Goal: Transaction & Acquisition: Purchase product/service

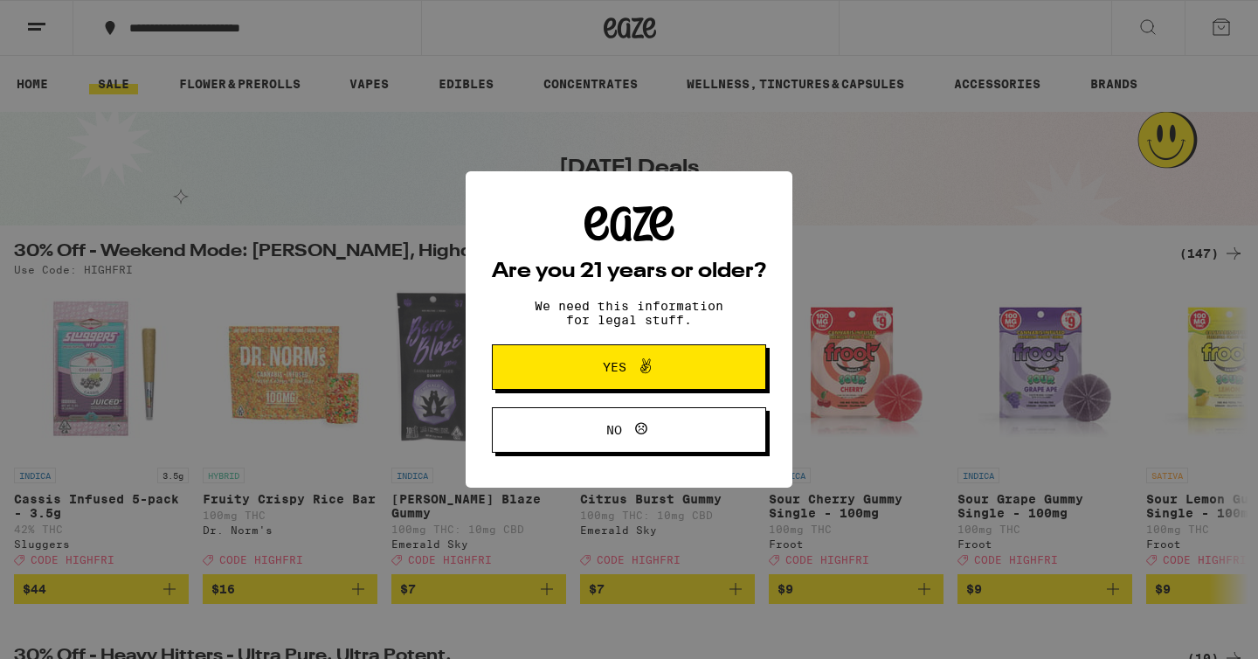
click at [610, 373] on span "Yes" at bounding box center [615, 367] width 24 height 12
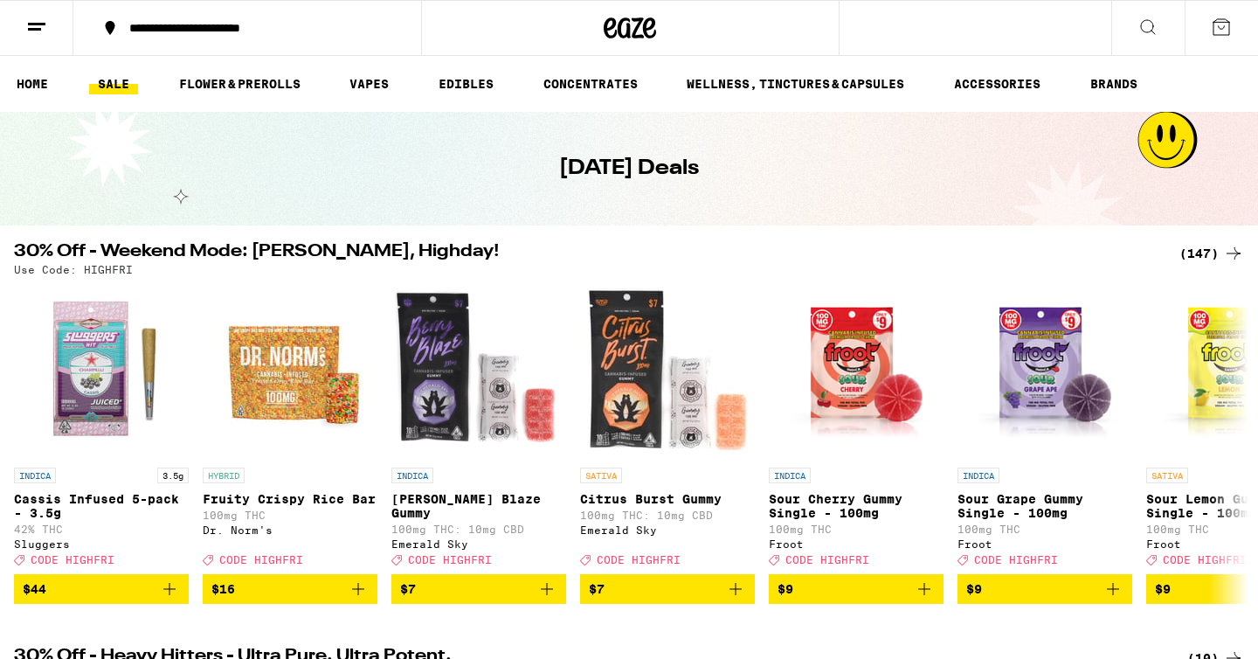
click at [177, 29] on div "**********" at bounding box center [258, 28] width 274 height 12
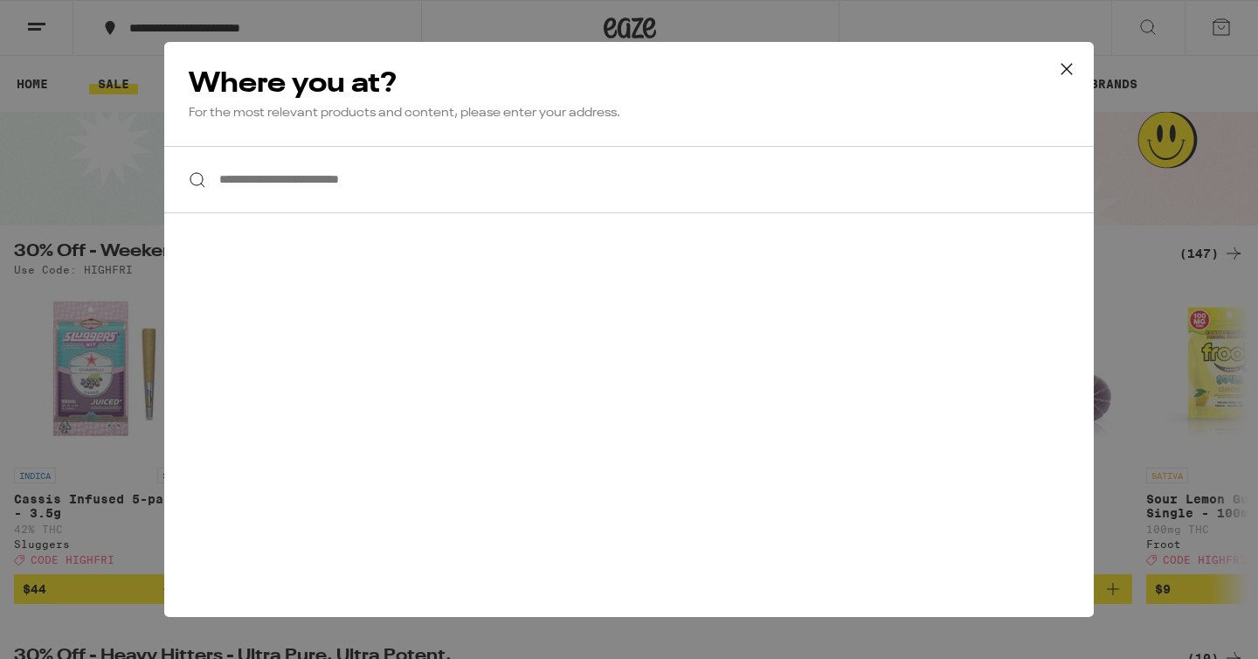
click at [267, 181] on input "**********" at bounding box center [629, 179] width 930 height 67
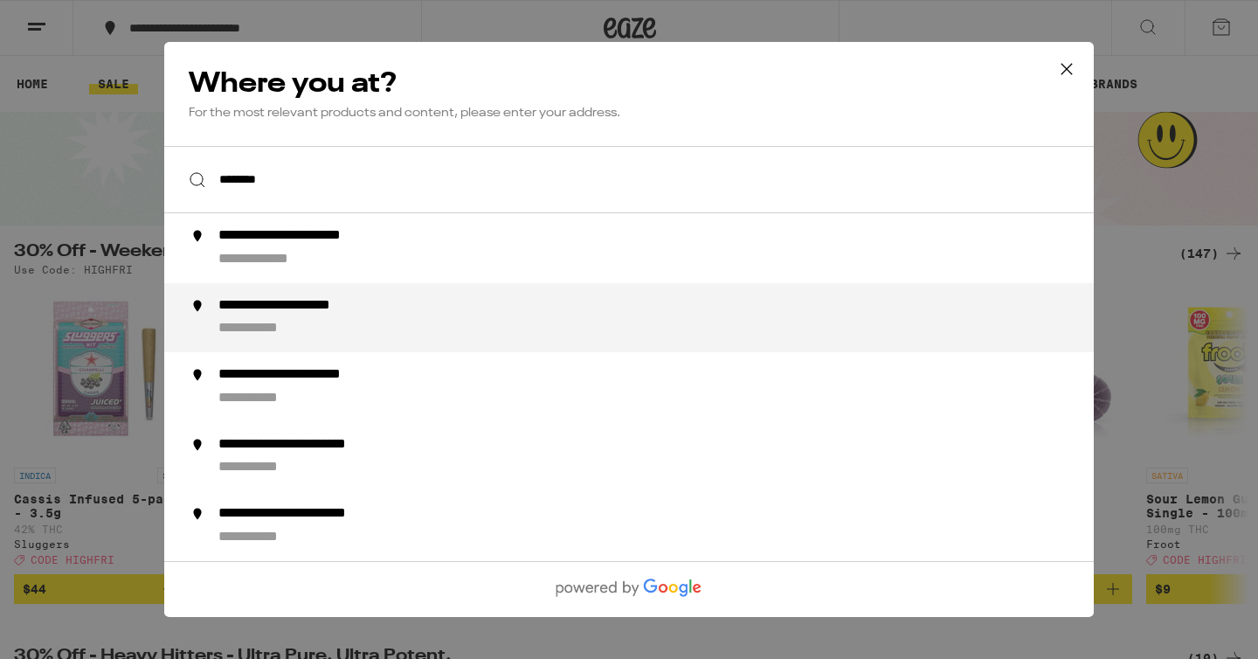
click at [285, 309] on div "**********" at bounding box center [313, 306] width 190 height 18
type input "**********"
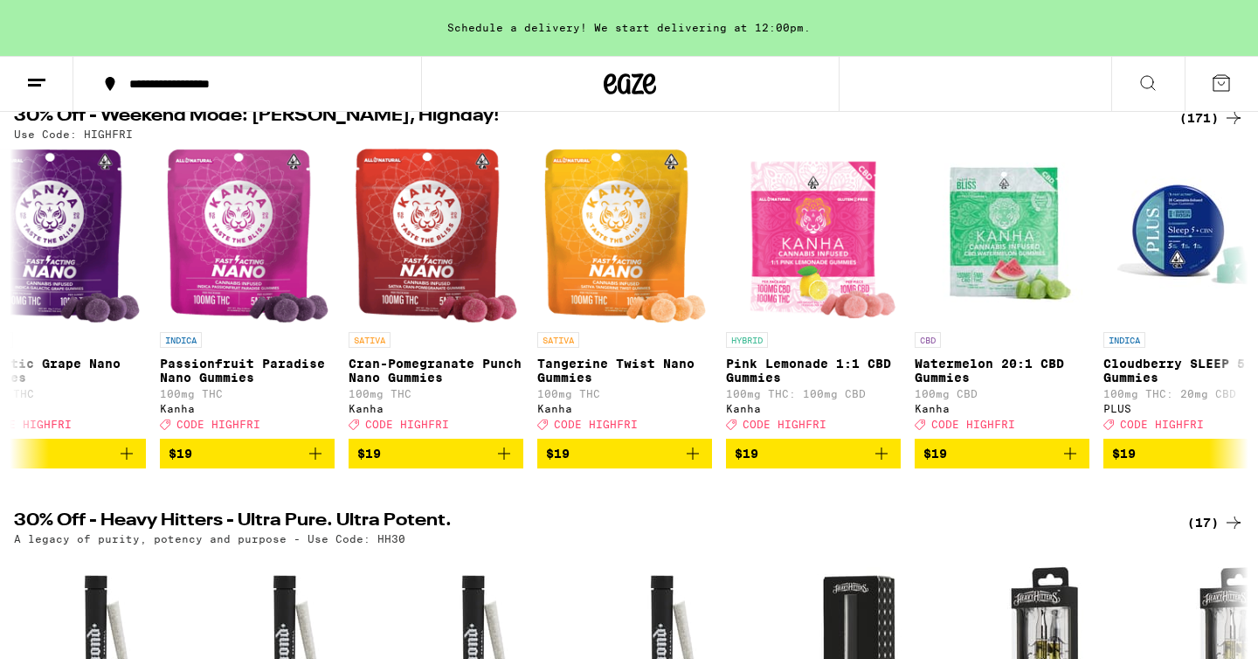
scroll to position [184, 0]
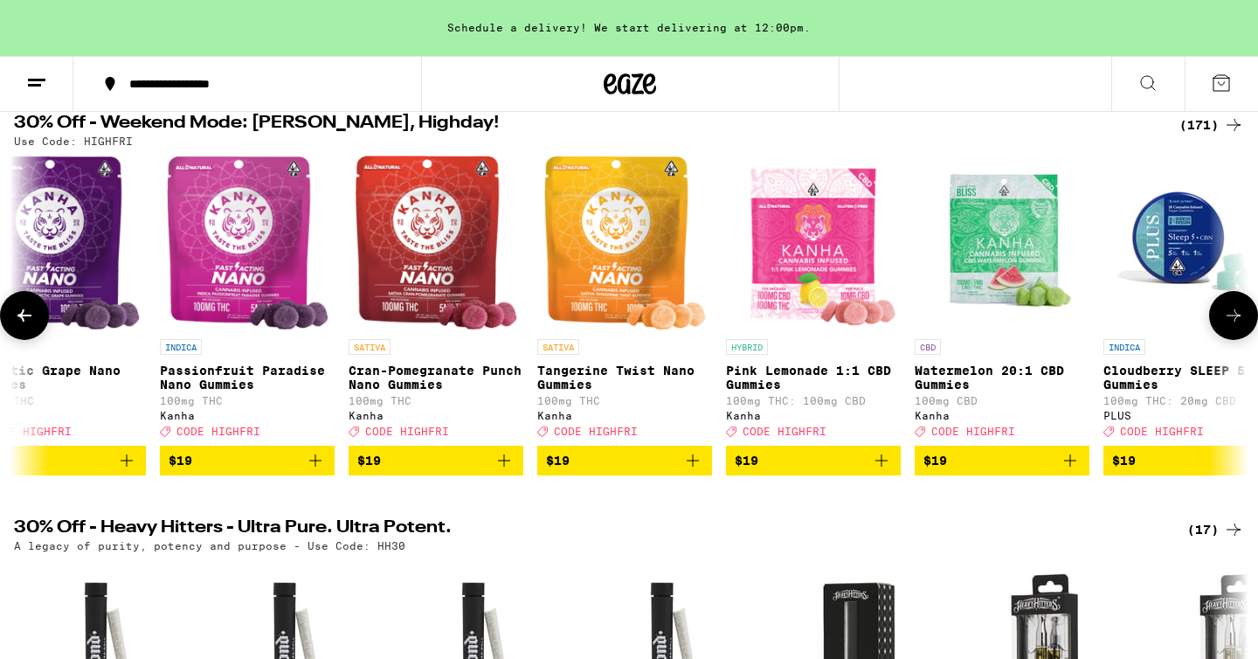
click at [691, 471] on icon "Add to bag" at bounding box center [693, 460] width 21 height 21
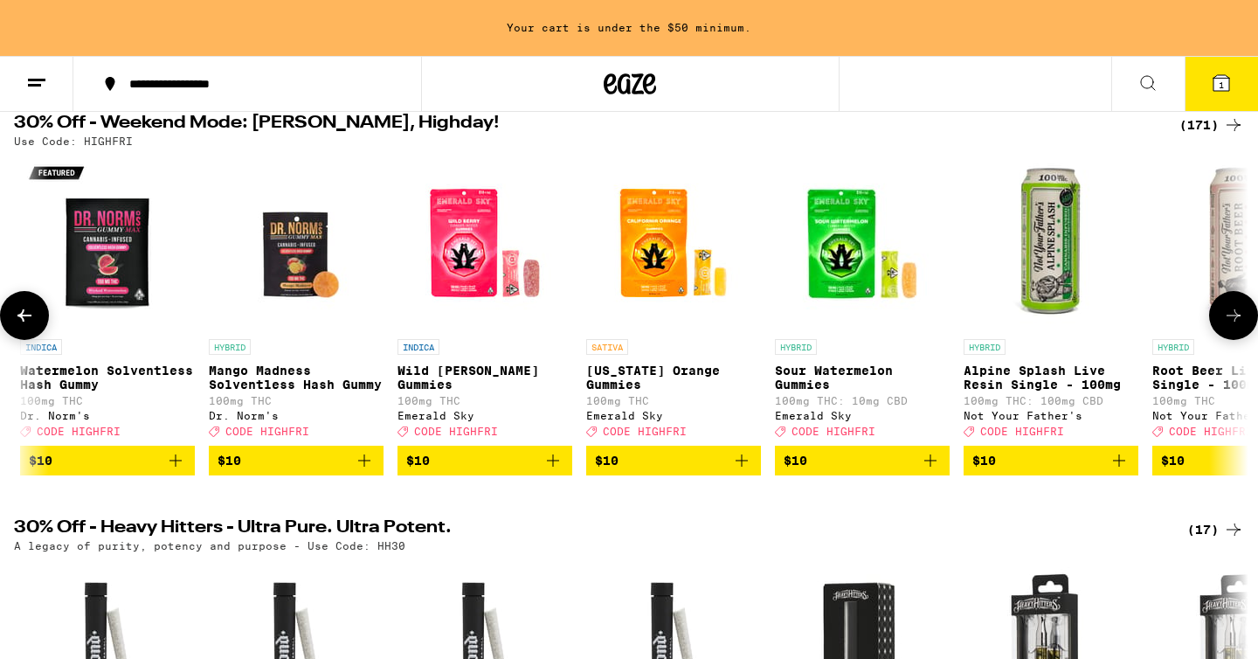
scroll to position [0, 3208]
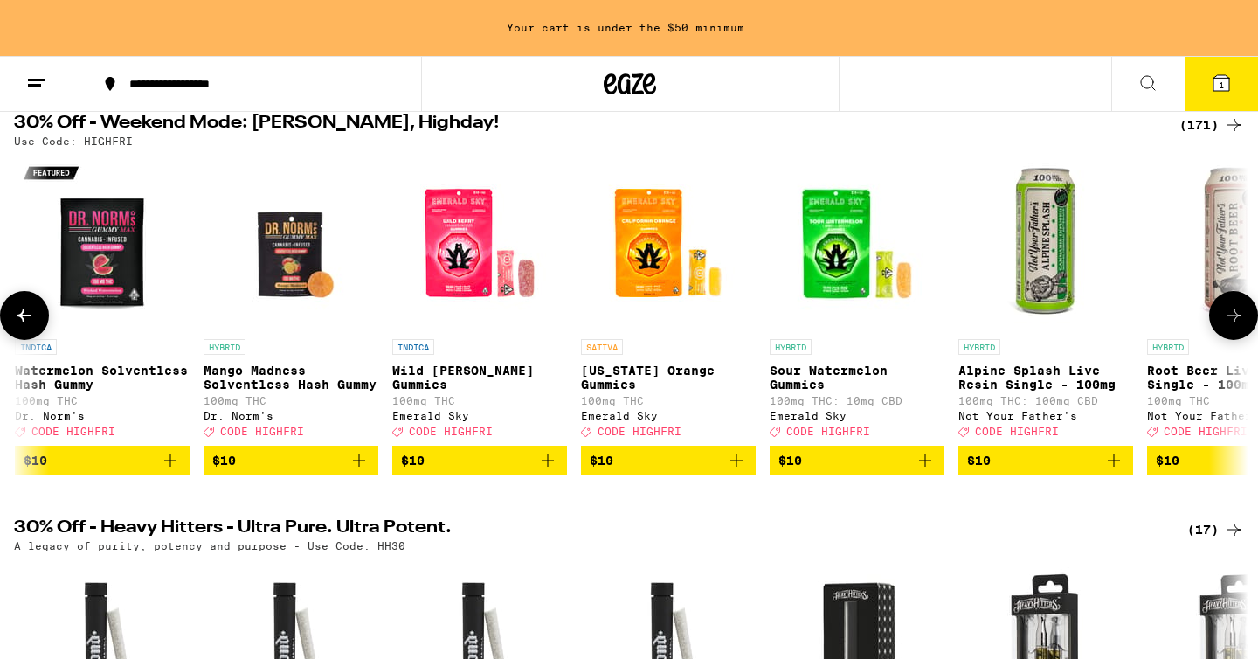
click at [736, 471] on icon "Add to bag" at bounding box center [736, 460] width 21 height 21
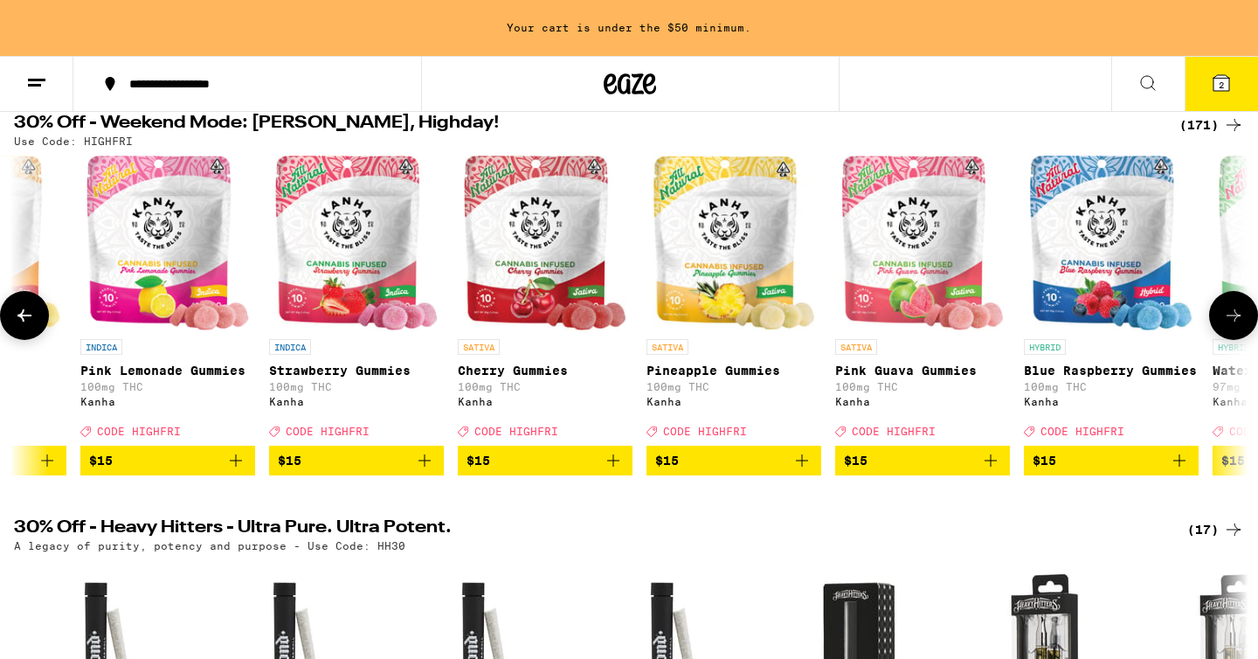
scroll to position [0, 8997]
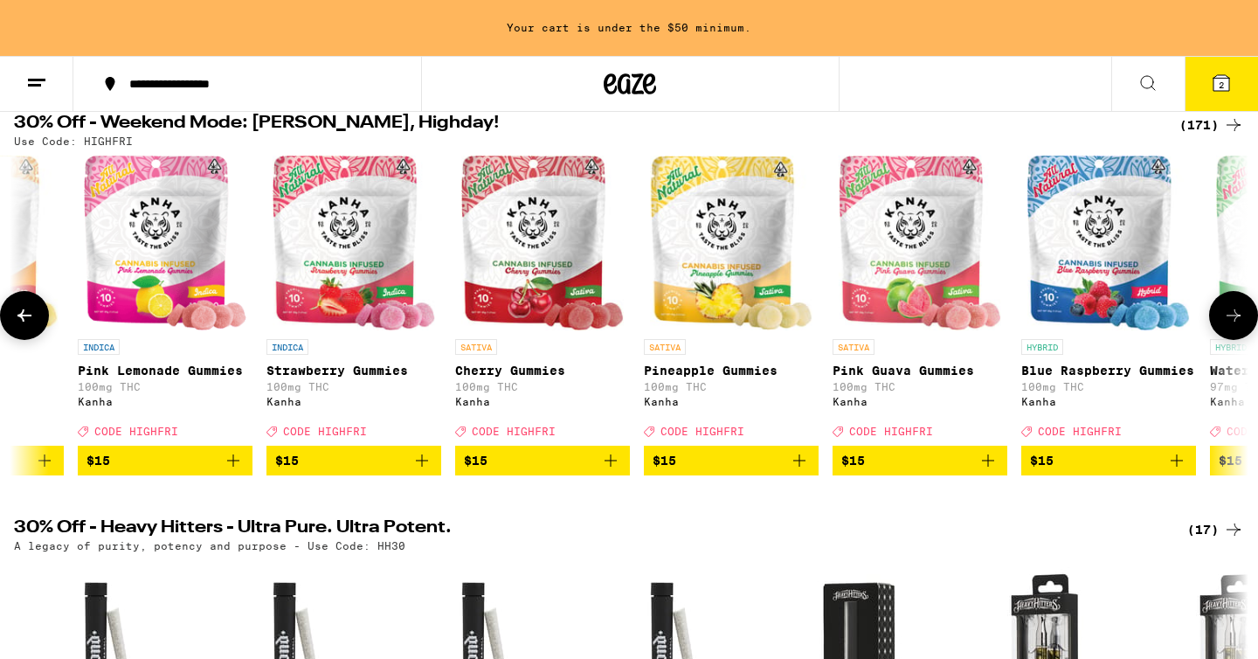
click at [798, 467] on icon "Add to bag" at bounding box center [800, 460] width 12 height 12
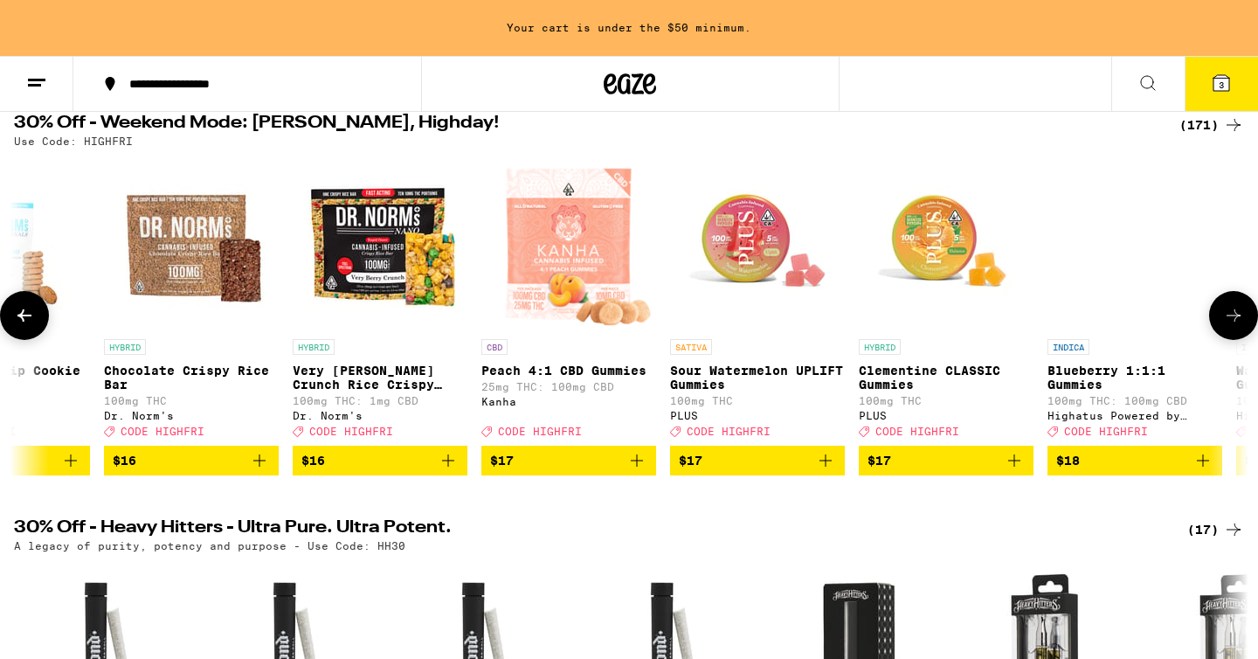
scroll to position [0, 11054]
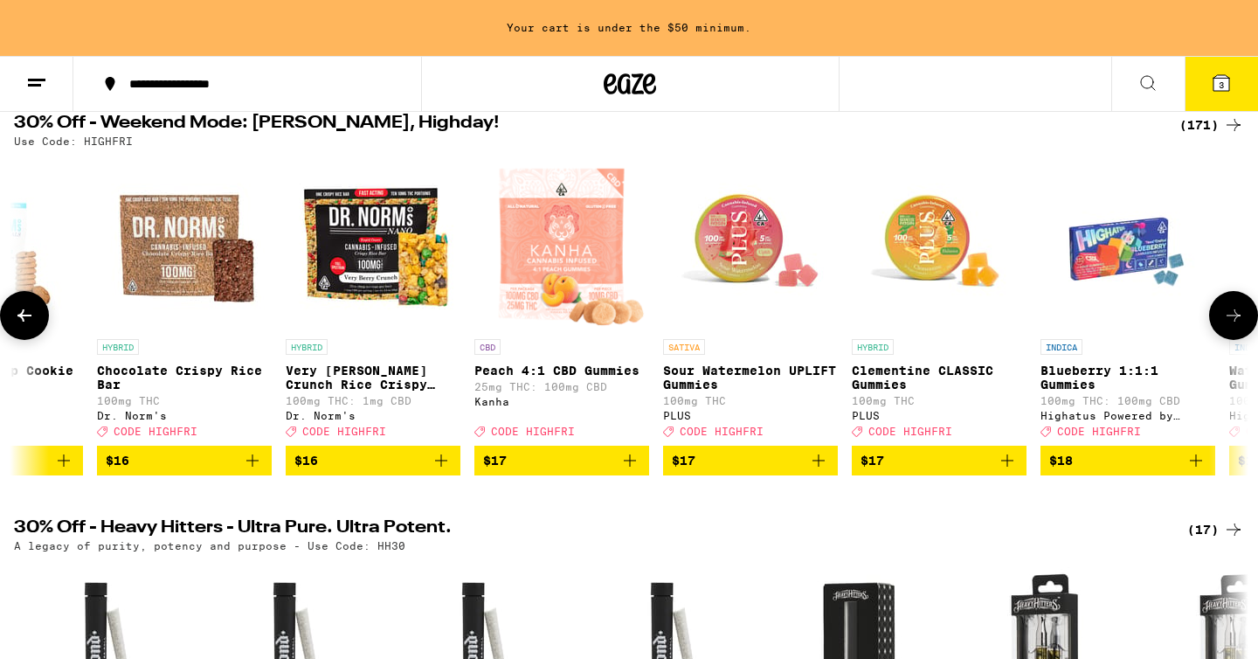
click at [816, 471] on icon "Add to bag" at bounding box center [818, 460] width 21 height 21
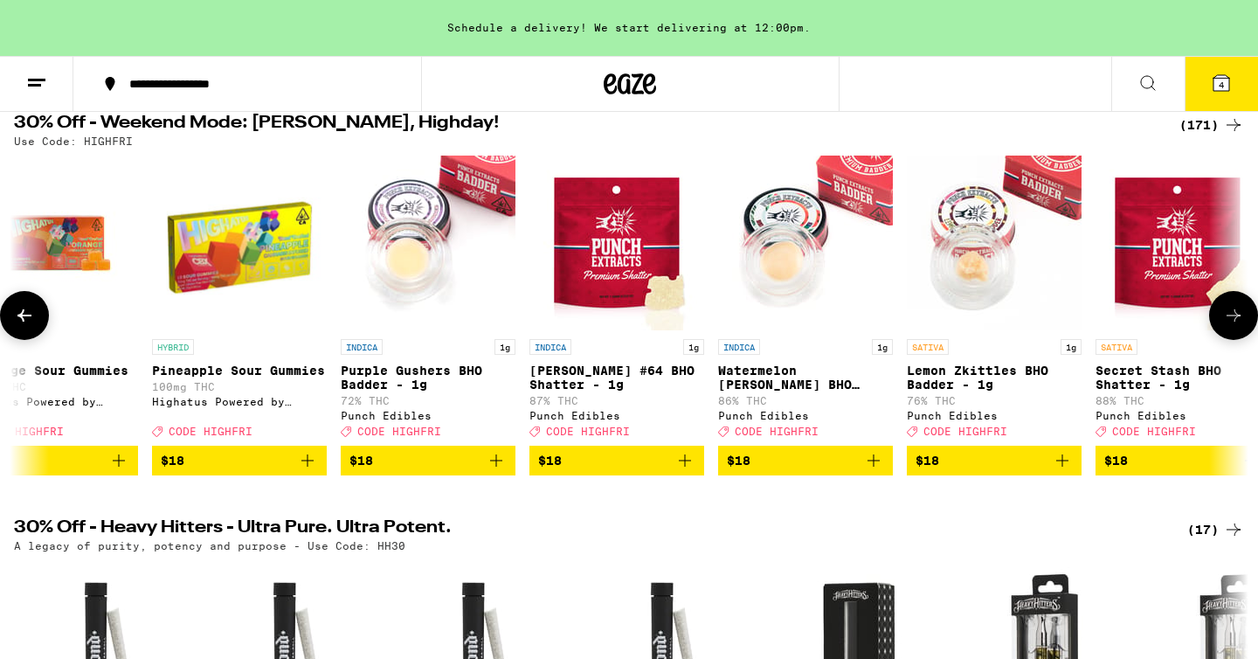
scroll to position [0, 12510]
click at [932, 389] on p "Lemon Zkittles BHO Badder - 1g" at bounding box center [993, 378] width 175 height 28
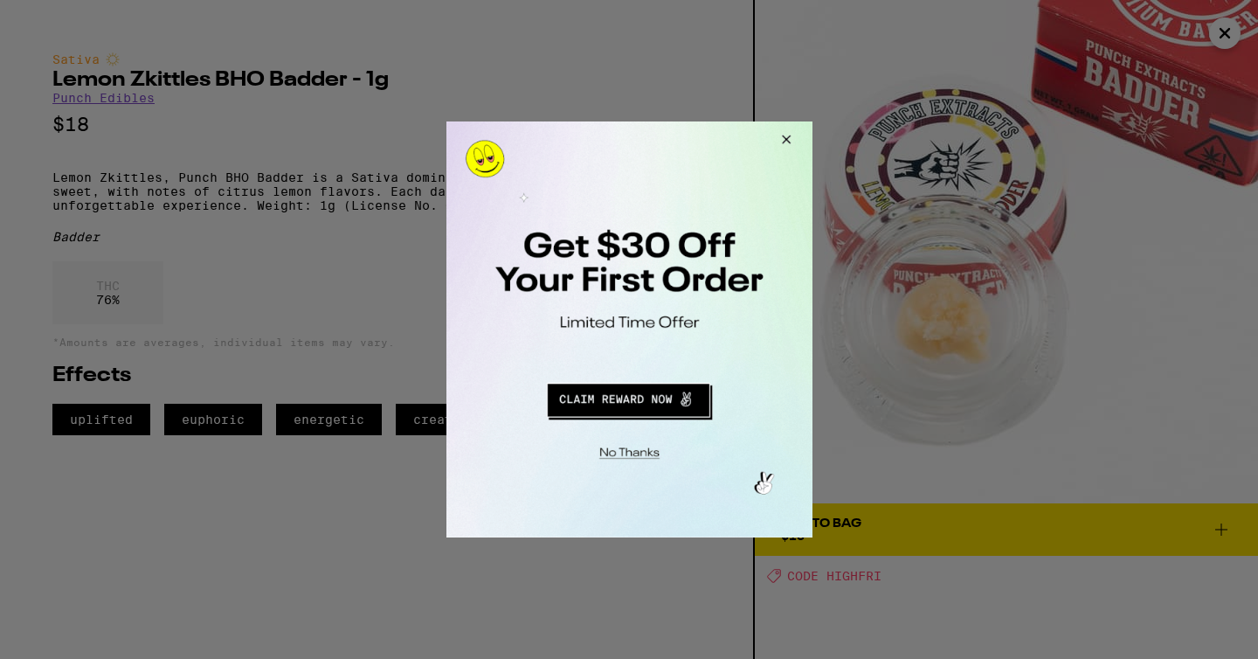
click at [787, 139] on button "Close Modal" at bounding box center [782, 142] width 47 height 42
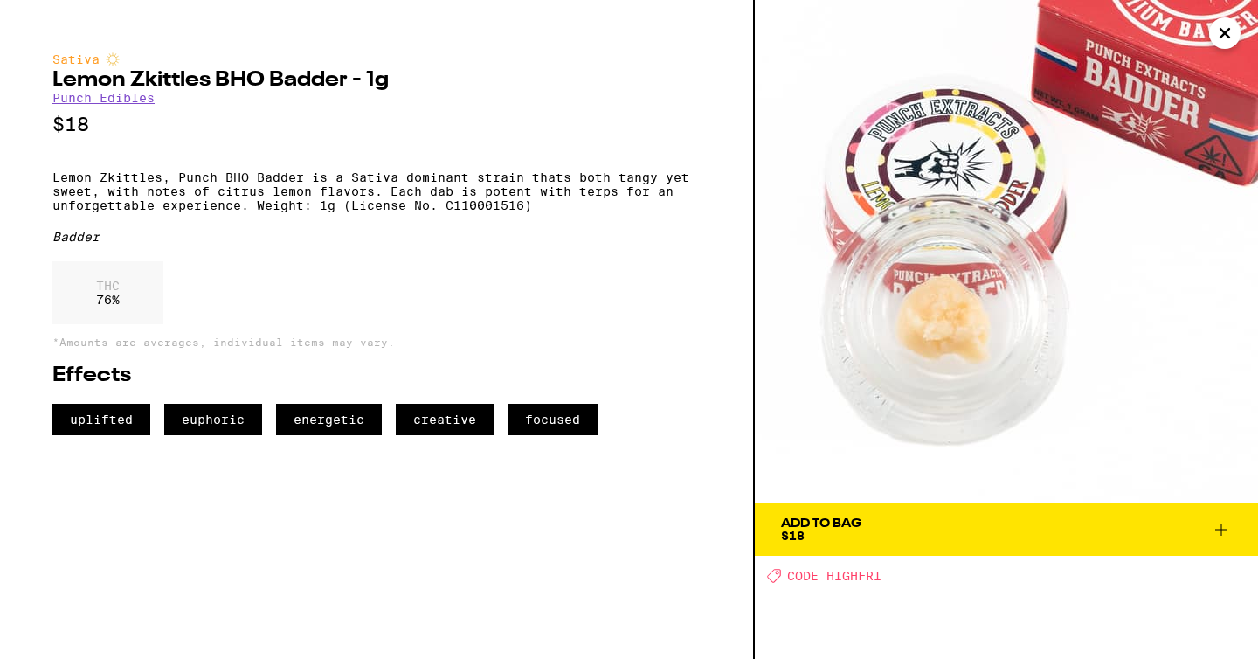
click at [1224, 37] on icon "Close" at bounding box center [1225, 33] width 21 height 26
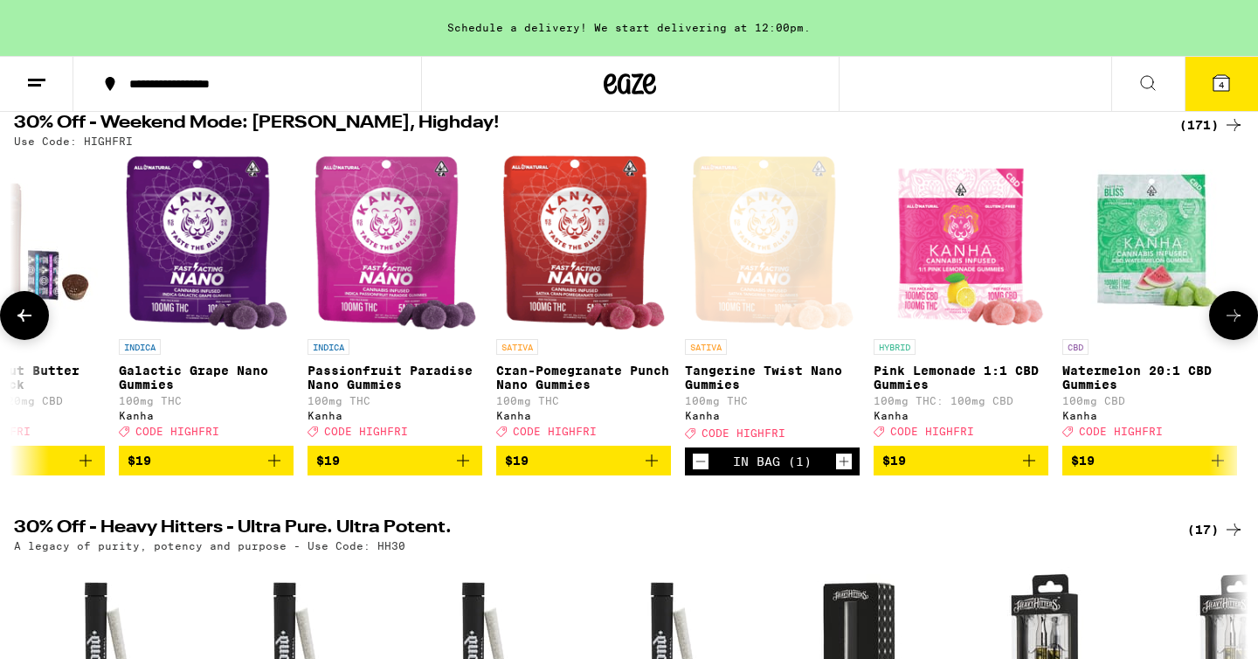
scroll to position [0, 14623]
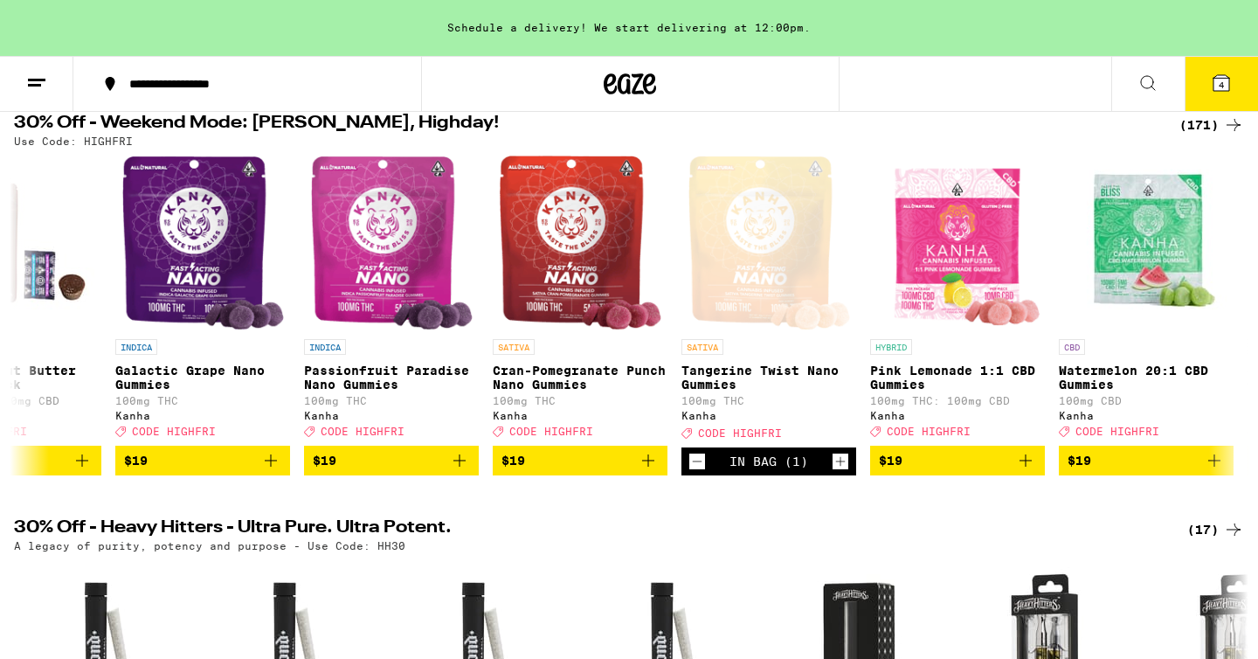
click at [1214, 80] on icon at bounding box center [1222, 83] width 16 height 16
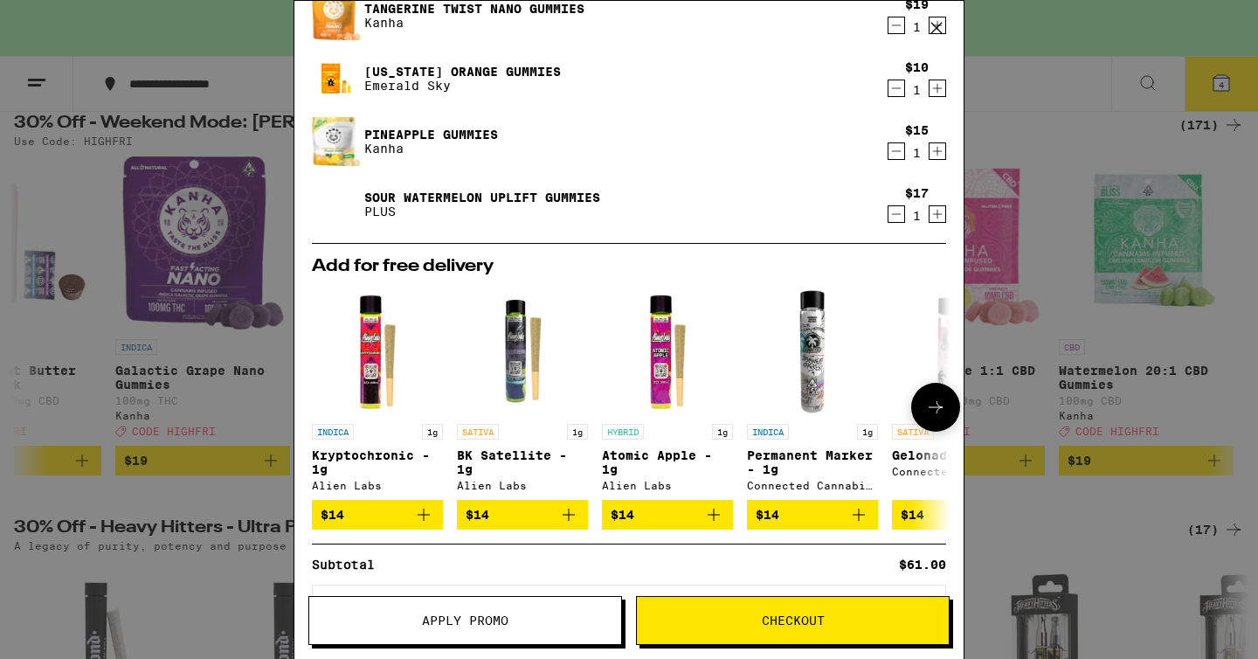
scroll to position [207, 0]
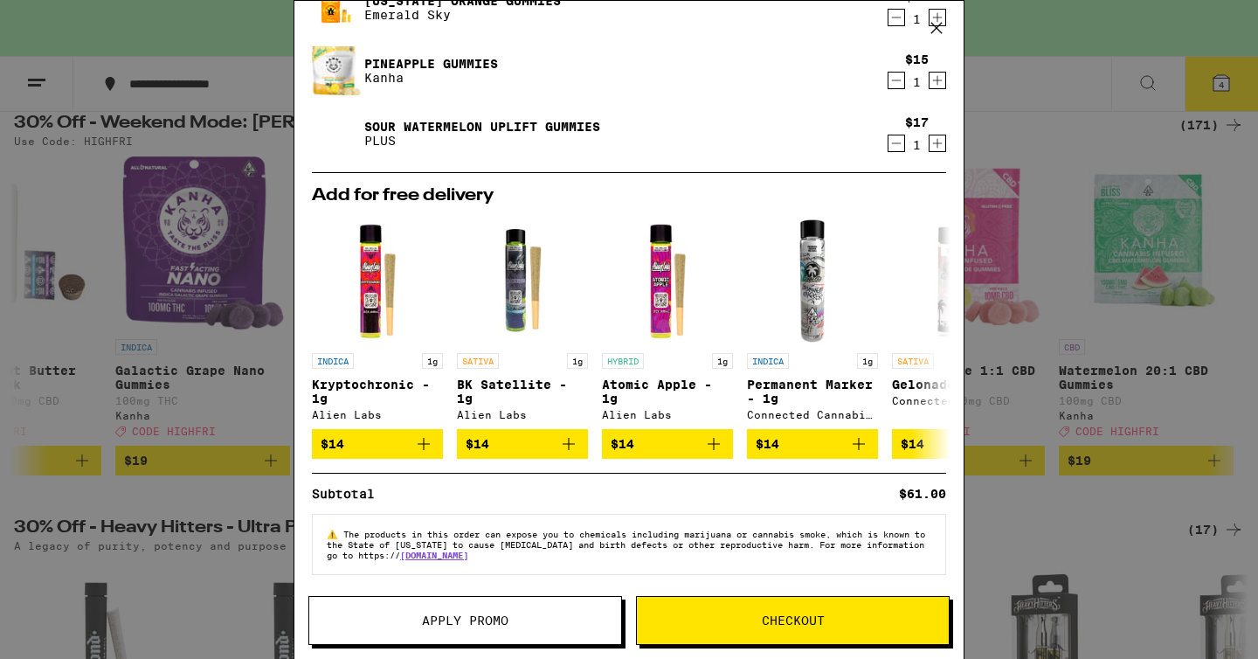
click at [780, 621] on span "Checkout" at bounding box center [793, 620] width 63 height 12
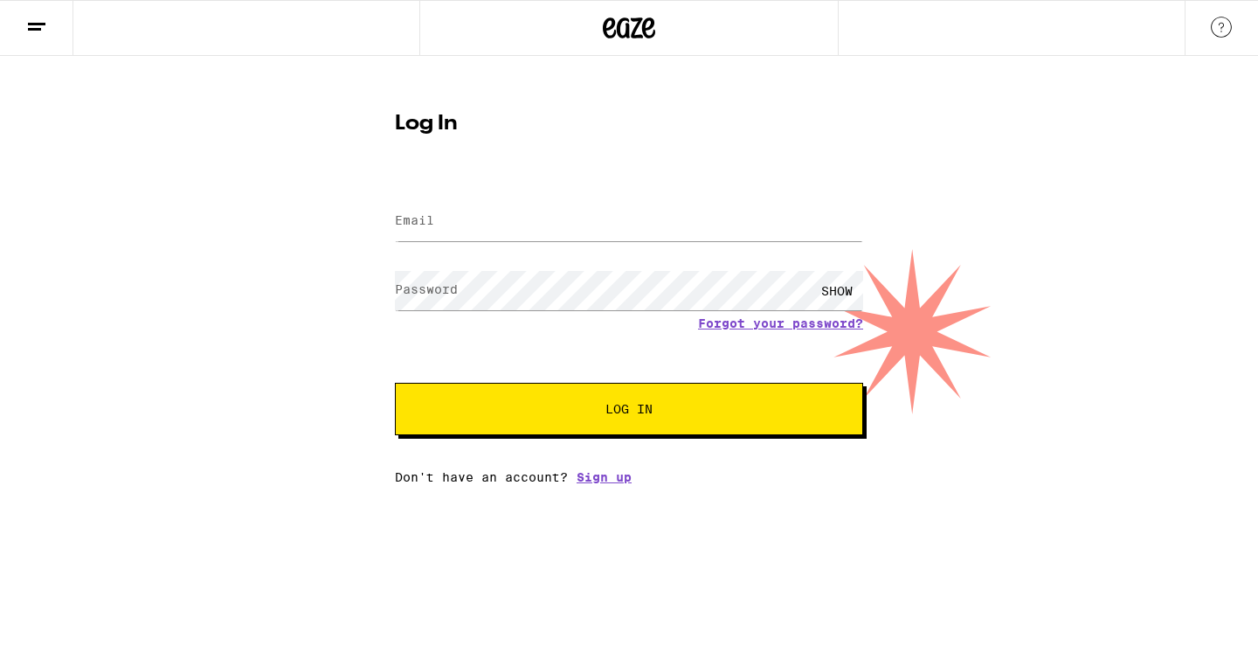
click at [553, 242] on div at bounding box center [629, 222] width 468 height 52
click at [543, 229] on input "Email" at bounding box center [629, 221] width 468 height 39
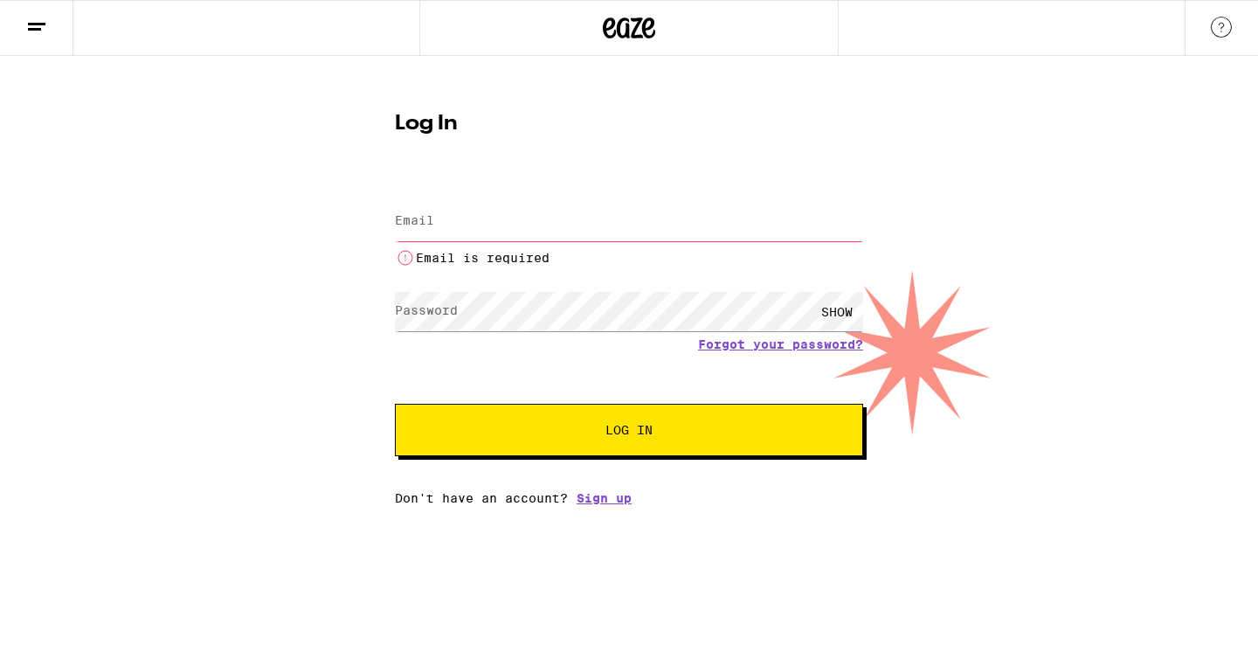
type input "[EMAIL_ADDRESS][DOMAIN_NAME]"
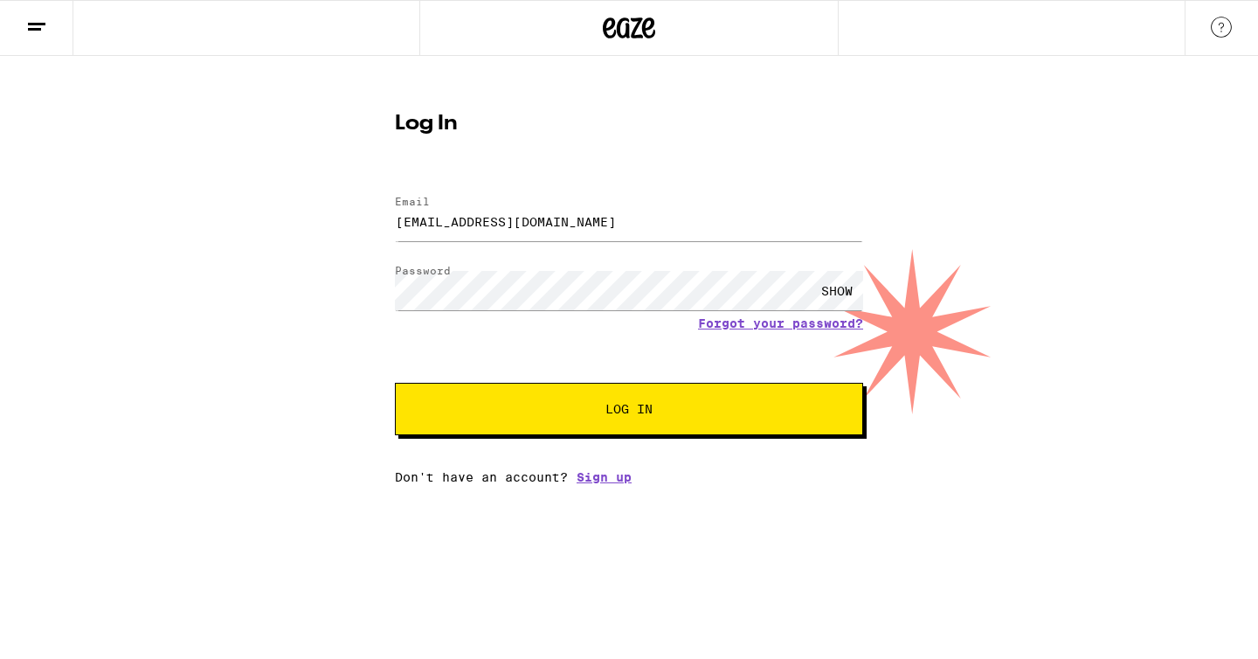
click at [491, 383] on form "Email Email [EMAIL_ADDRESS][DOMAIN_NAME] Password Password SHOW Forgot your pas…" at bounding box center [629, 306] width 468 height 257
click at [495, 410] on span "Log In" at bounding box center [629, 409] width 327 height 12
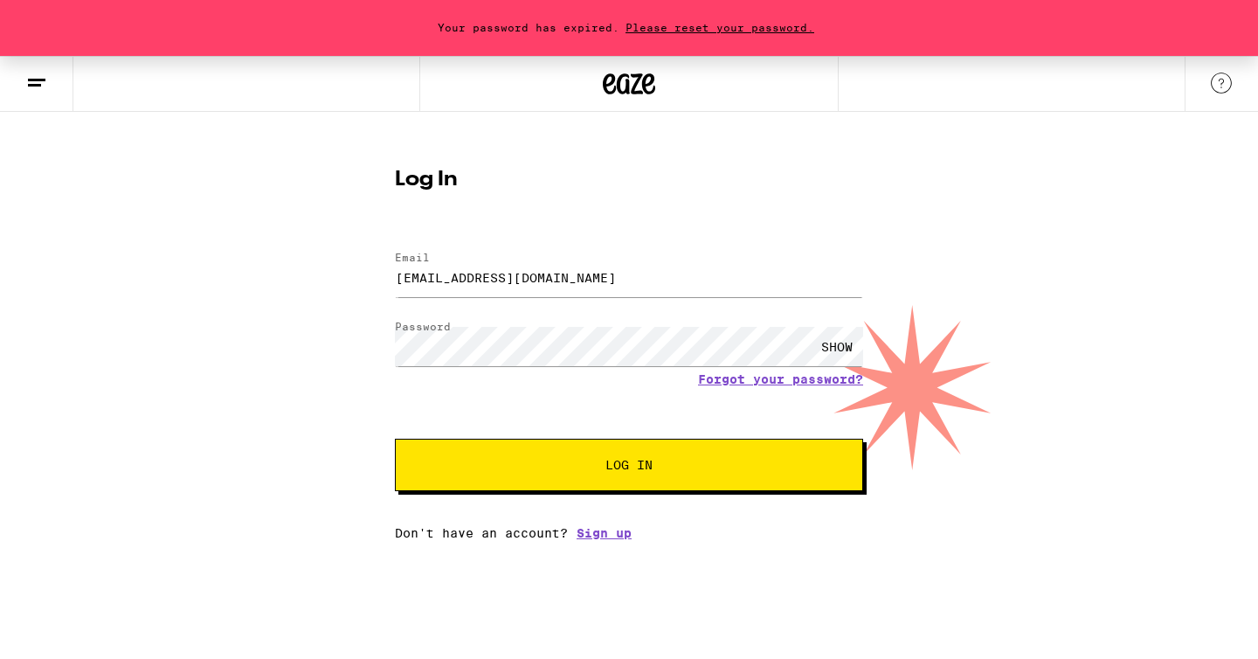
click at [752, 27] on span "Please reset your password." at bounding box center [720, 27] width 201 height 11
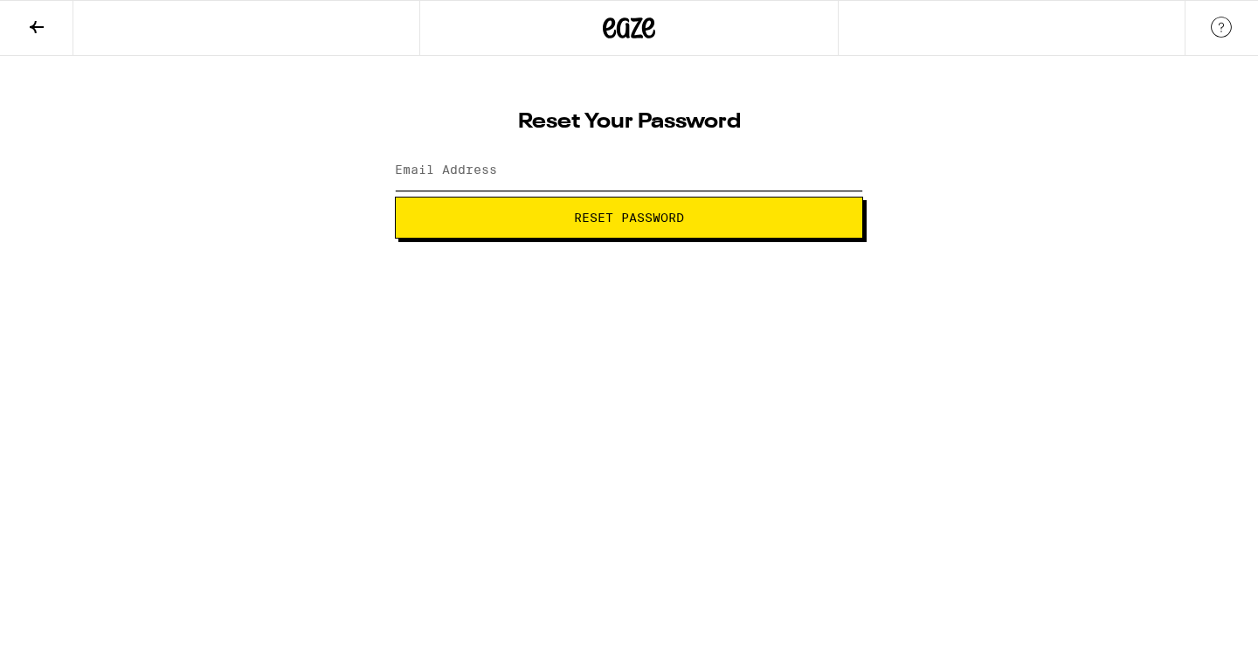
click at [506, 178] on input "Email Address" at bounding box center [629, 170] width 468 height 39
type input "[EMAIL_ADDRESS][DOMAIN_NAME]"
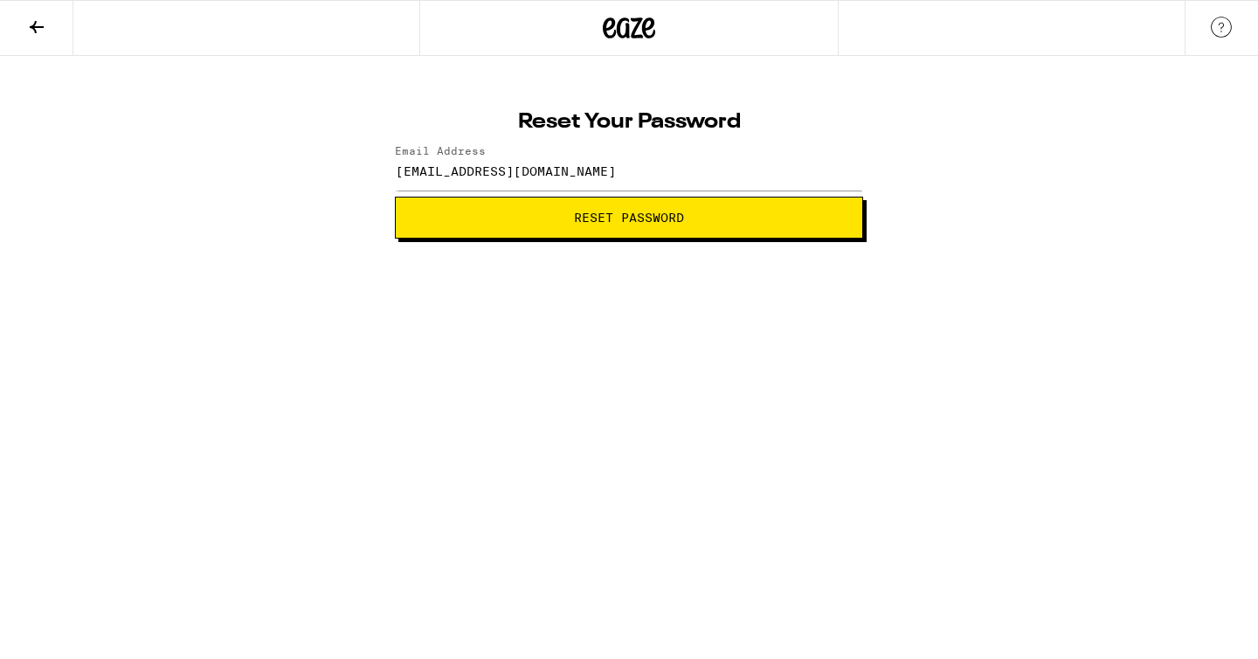
click at [497, 236] on button "Reset Password" at bounding box center [629, 218] width 468 height 42
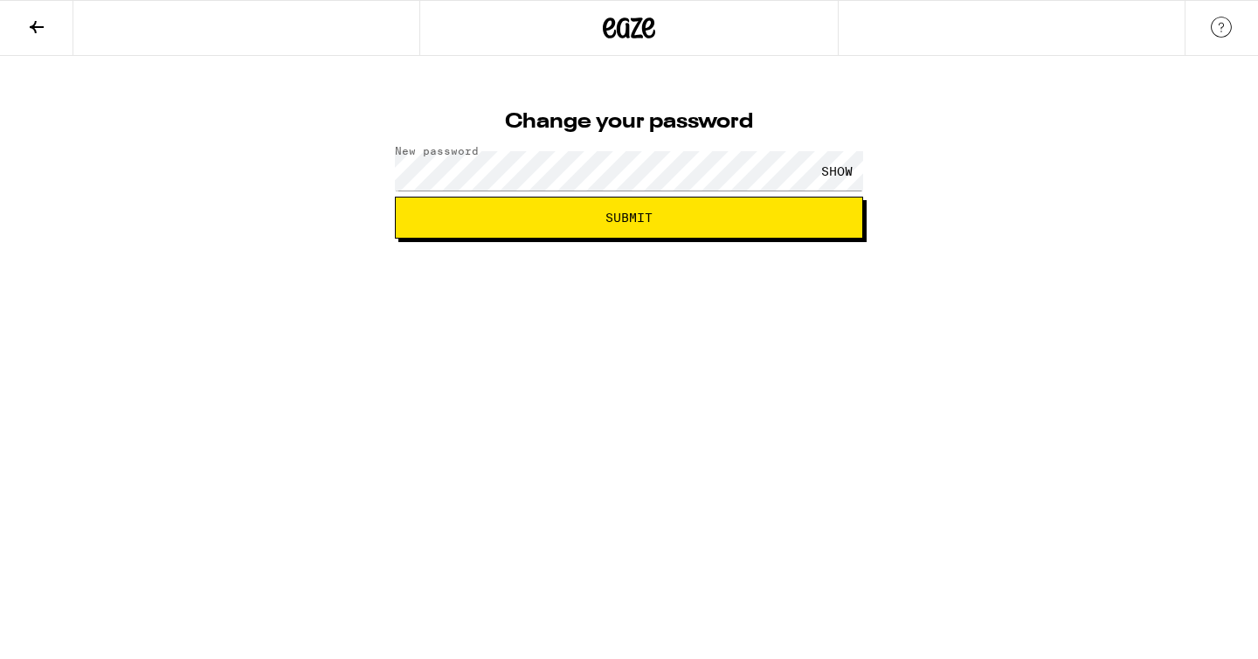
click at [418, 239] on html "Change your password New password SHOW Submit" at bounding box center [629, 119] width 1258 height 239
click at [489, 220] on span "Submit" at bounding box center [629, 217] width 439 height 12
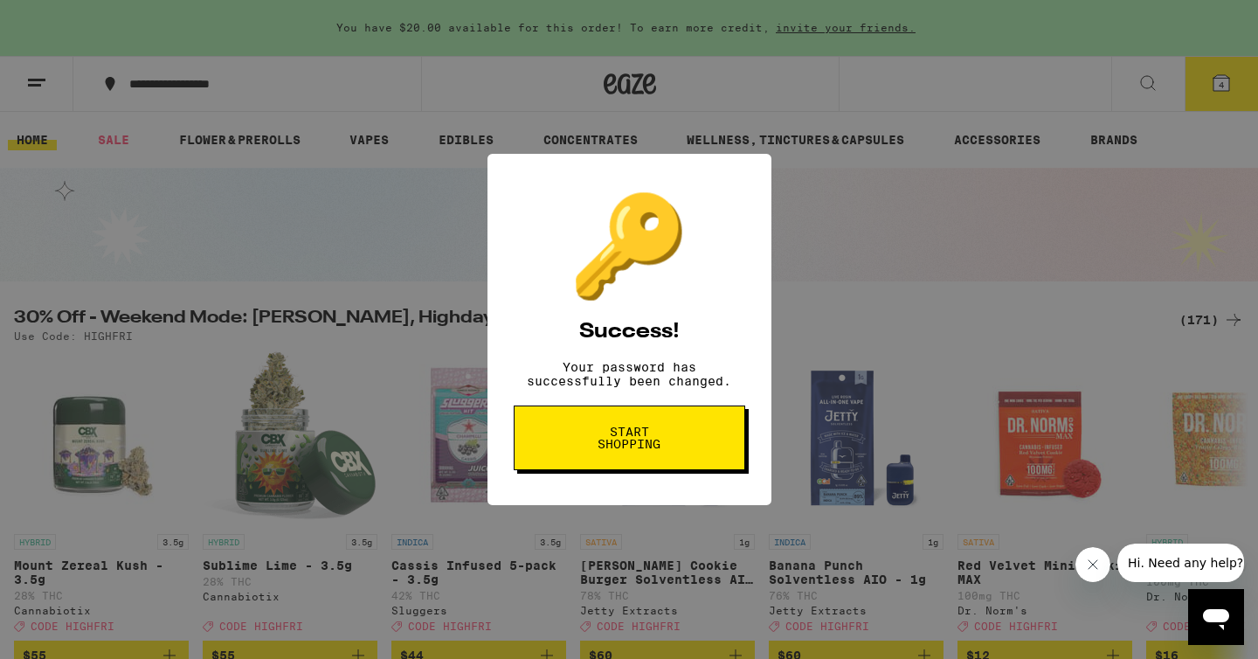
click at [604, 441] on span "Start shopping" at bounding box center [630, 438] width 90 height 24
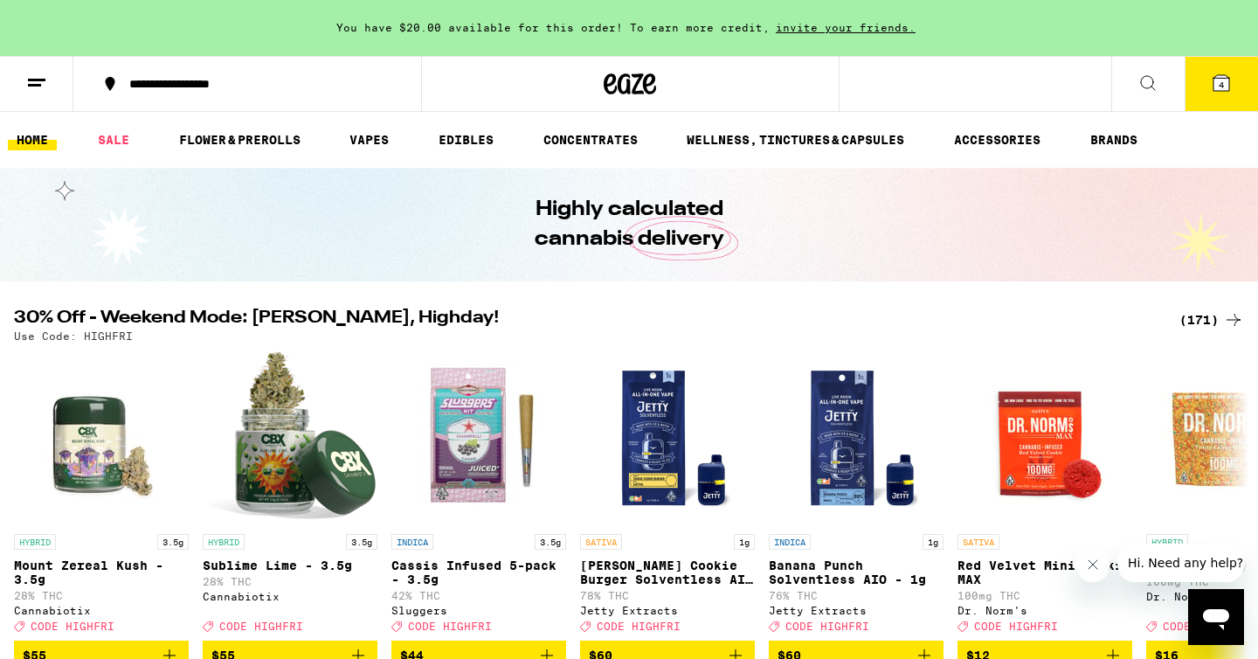
click at [1204, 89] on button "4" at bounding box center [1221, 84] width 73 height 54
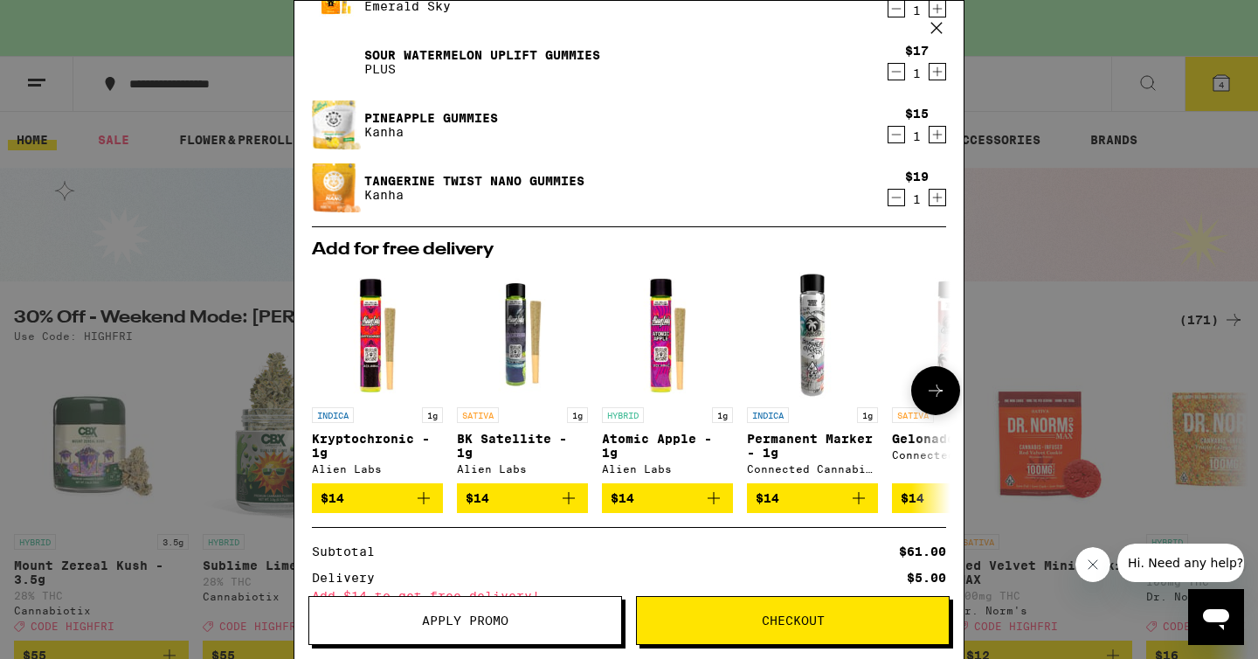
scroll to position [88, 0]
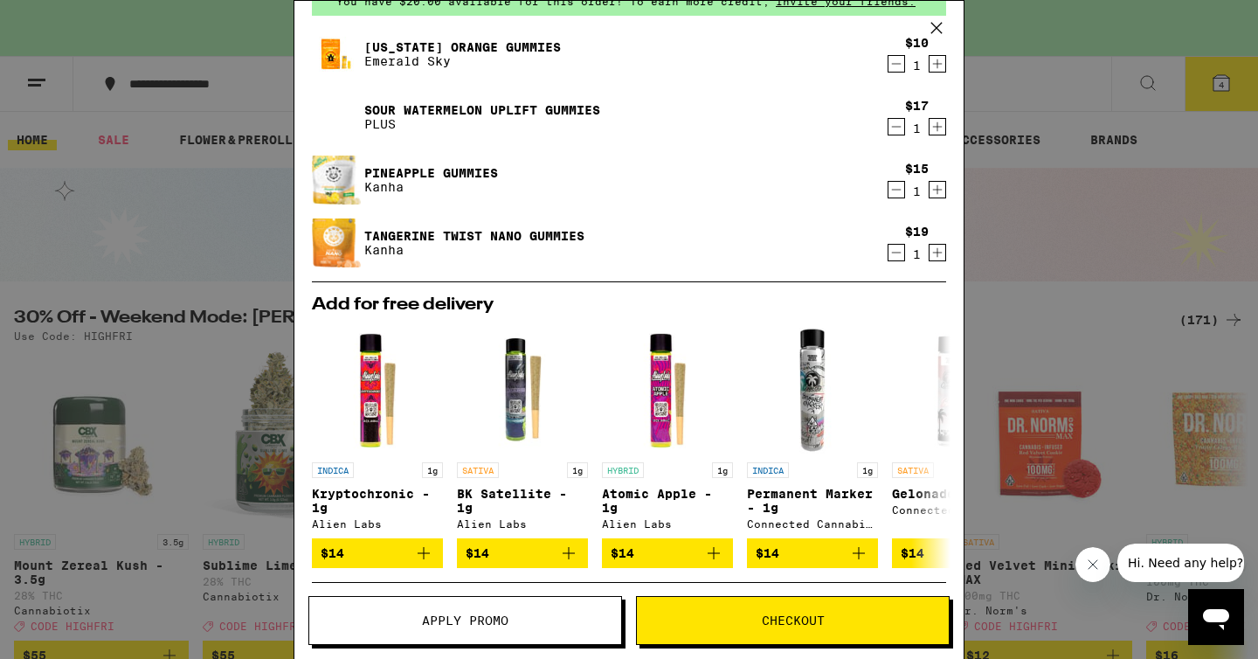
click at [935, 260] on icon "Increment" at bounding box center [938, 252] width 16 height 21
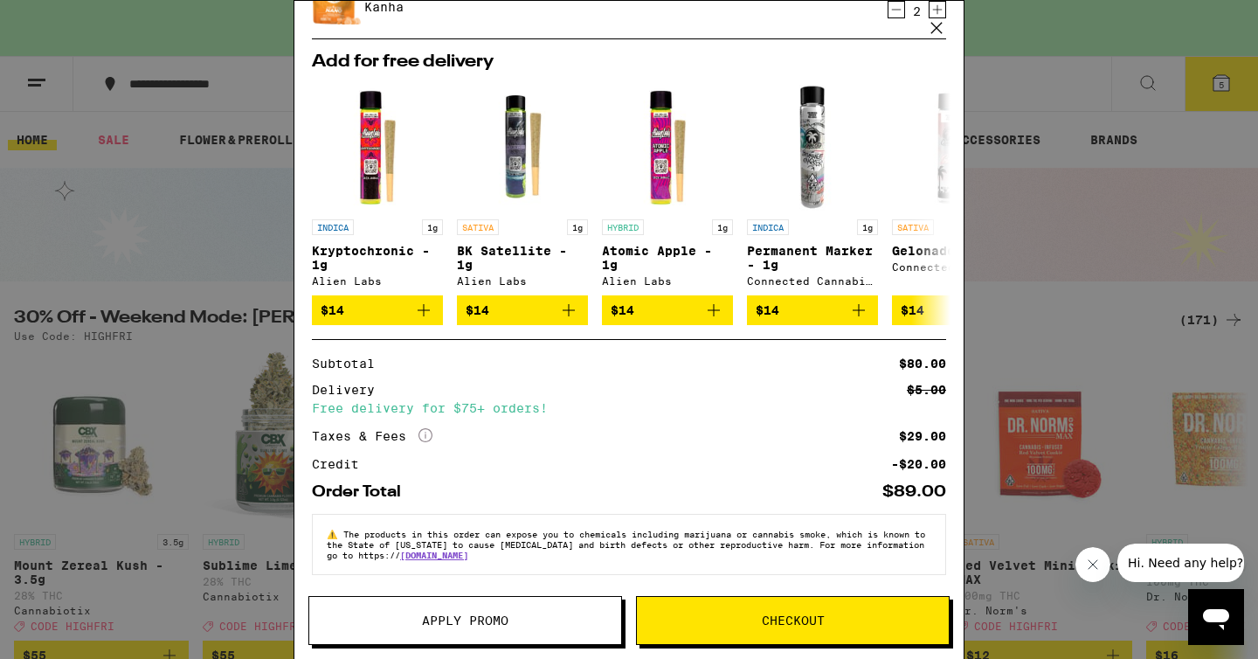
scroll to position [342, 0]
click at [827, 614] on button "Checkout" at bounding box center [793, 620] width 314 height 49
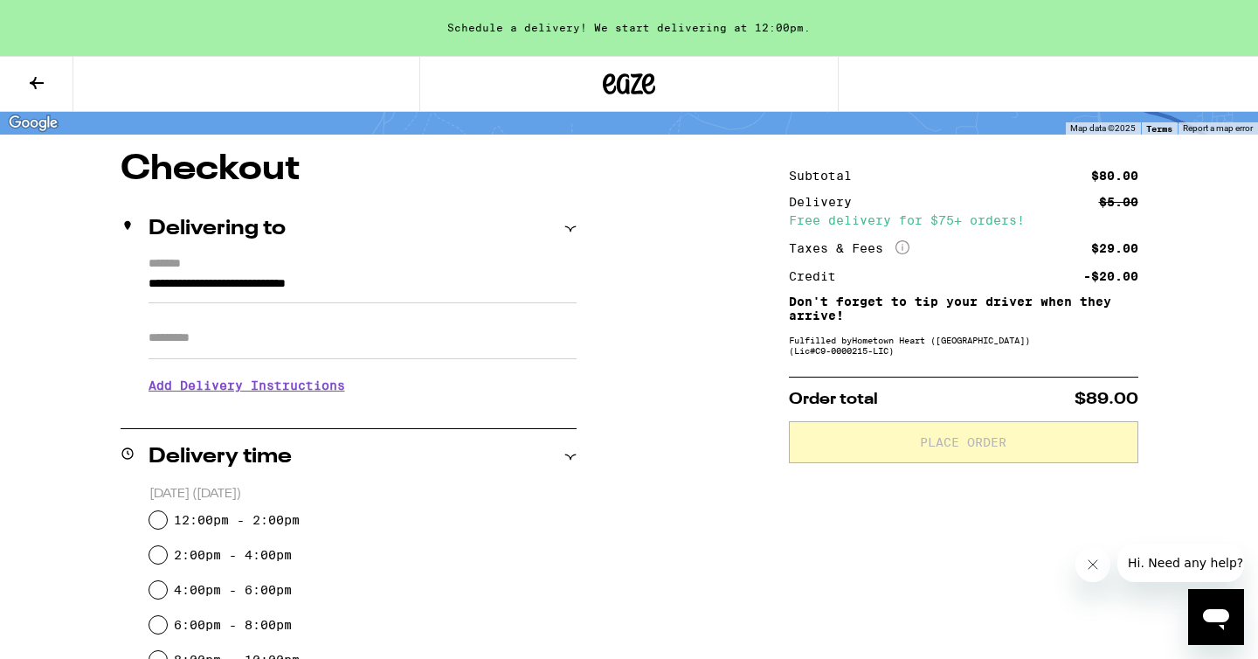
scroll to position [150, 0]
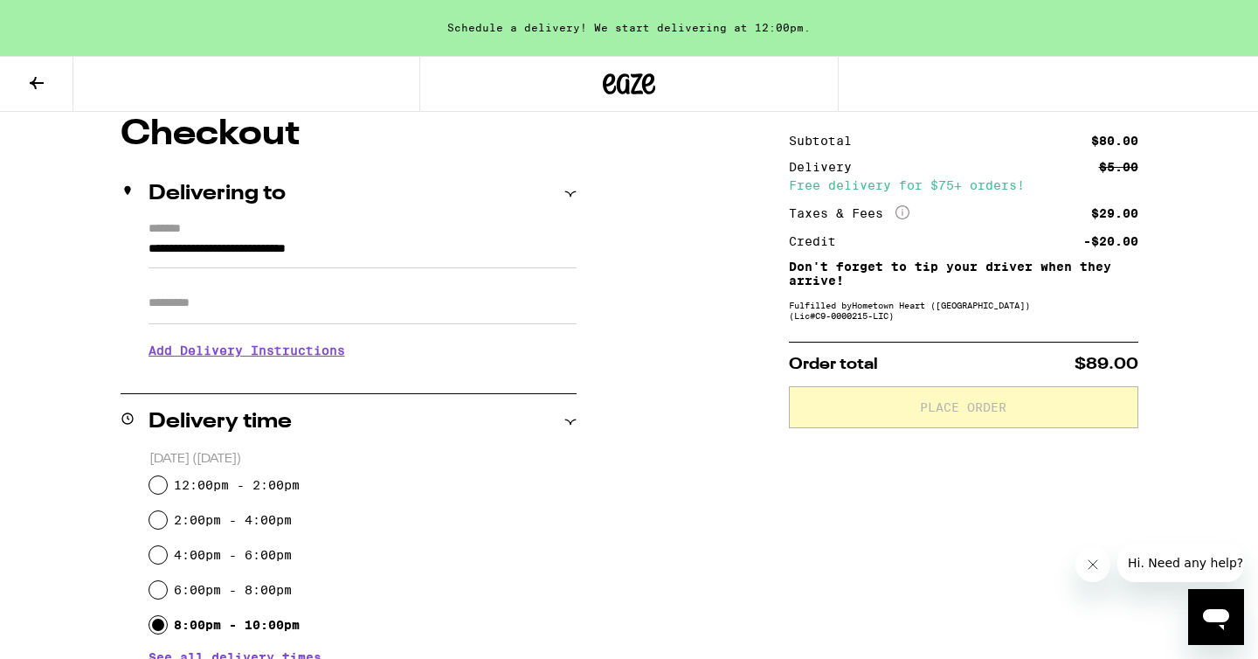
click at [156, 624] on input "8:00pm - 10:00pm" at bounding box center [157, 624] width 17 height 17
radio input "true"
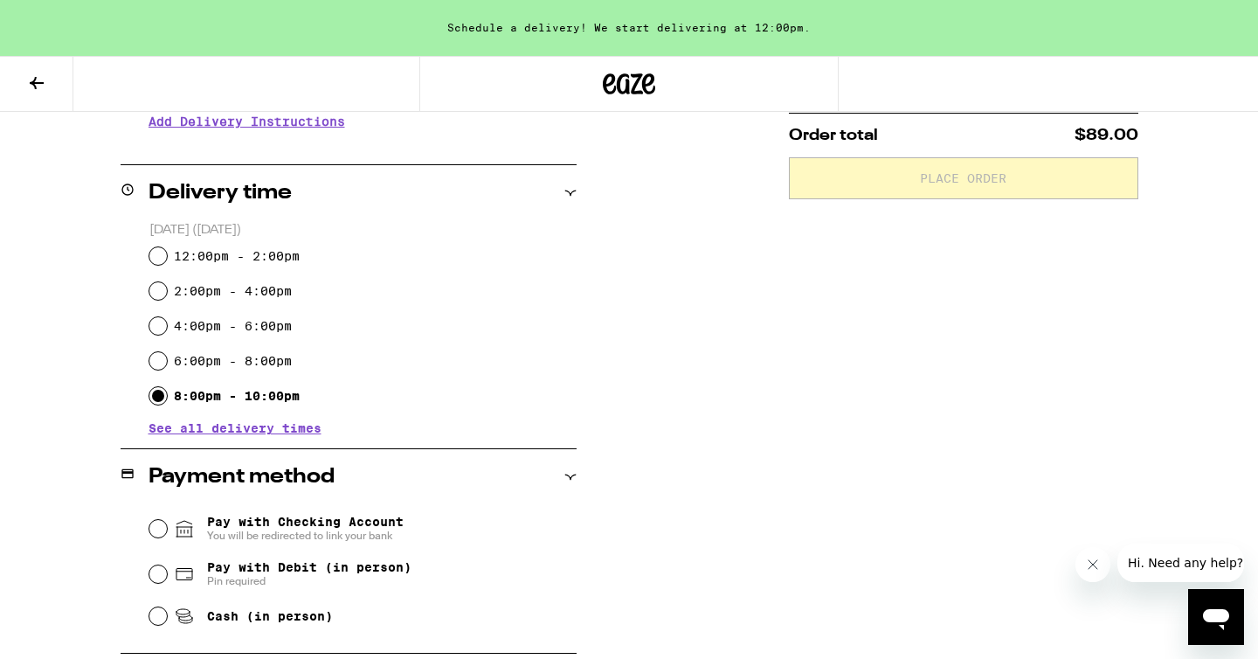
scroll to position [382, 0]
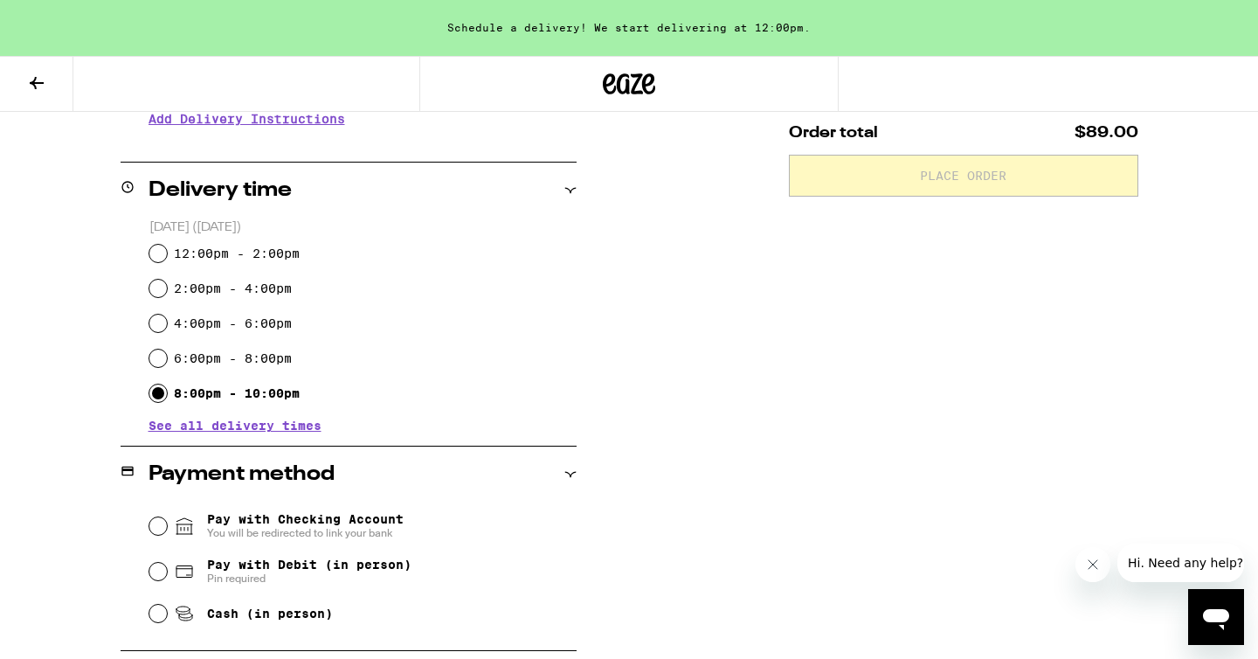
click at [272, 579] on span "Pin required" at bounding box center [309, 579] width 205 height 14
click at [167, 579] on input "Pay with Debit (in person) Pin required" at bounding box center [157, 571] width 17 height 17
radio input "true"
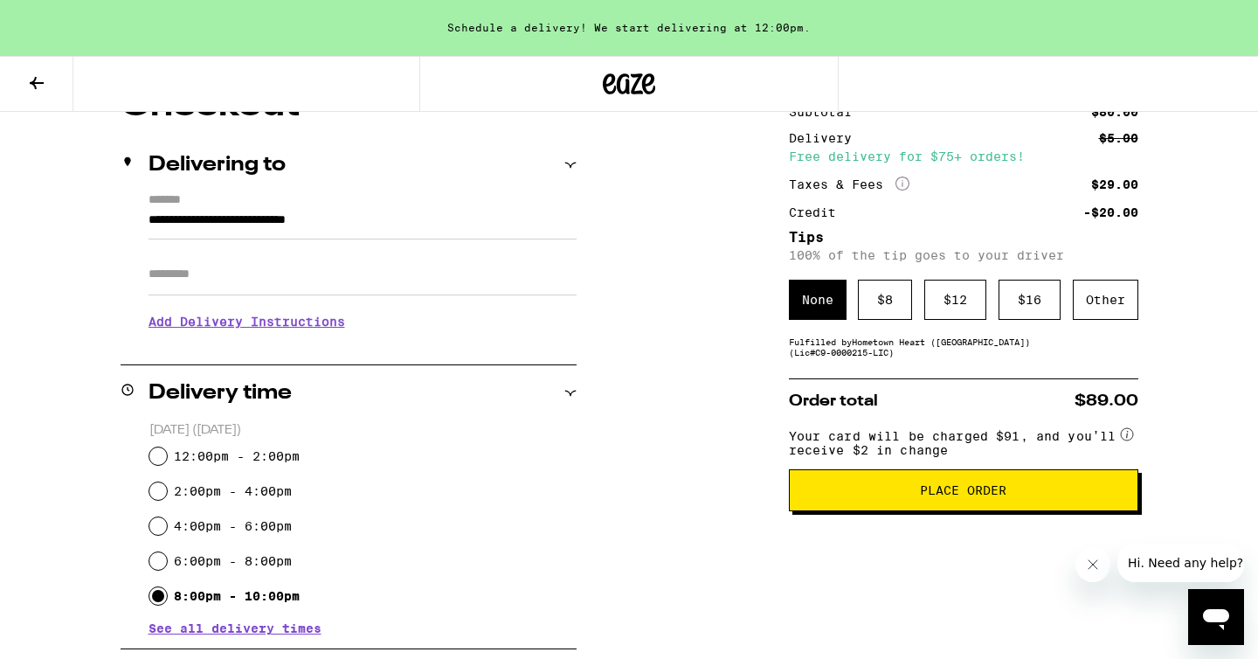
scroll to position [177, 0]
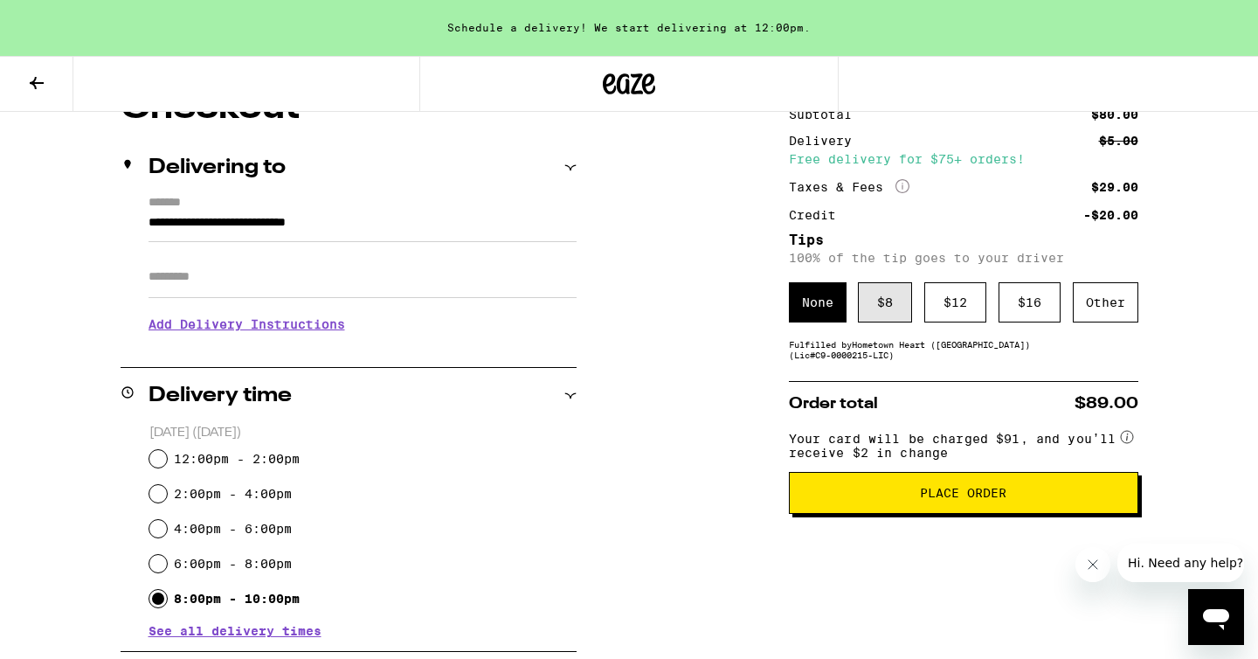
click at [879, 302] on div "$ 8" at bounding box center [885, 302] width 54 height 40
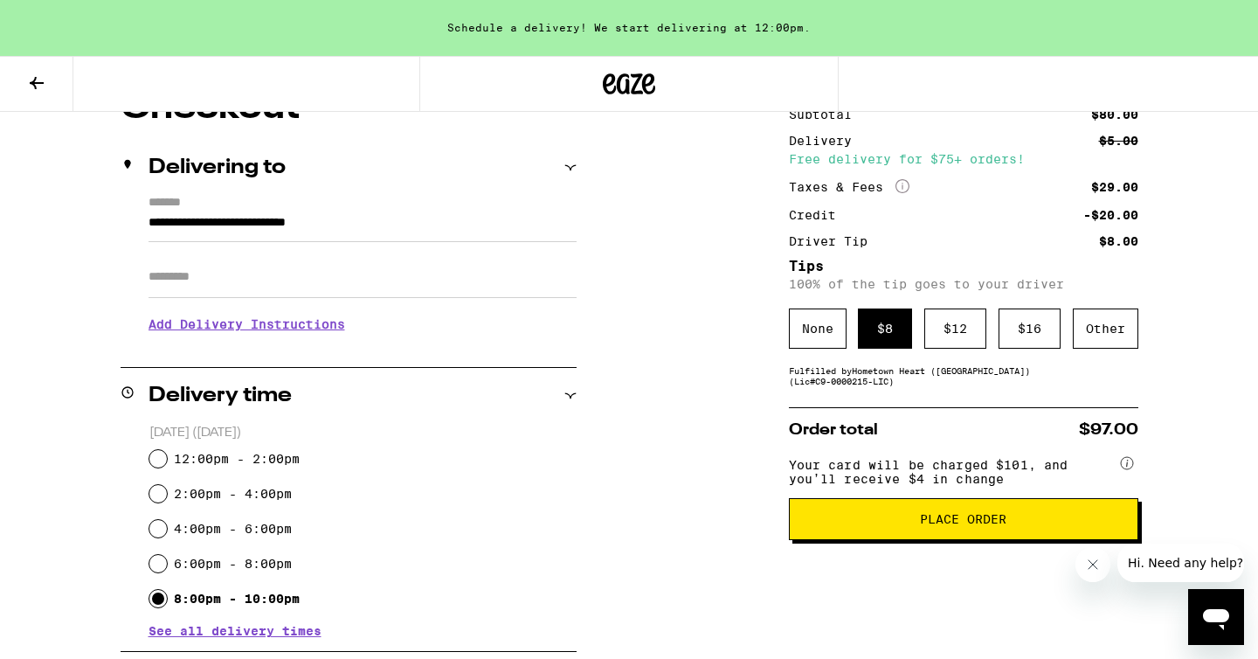
click at [842, 525] on span "Place Order" at bounding box center [964, 519] width 320 height 12
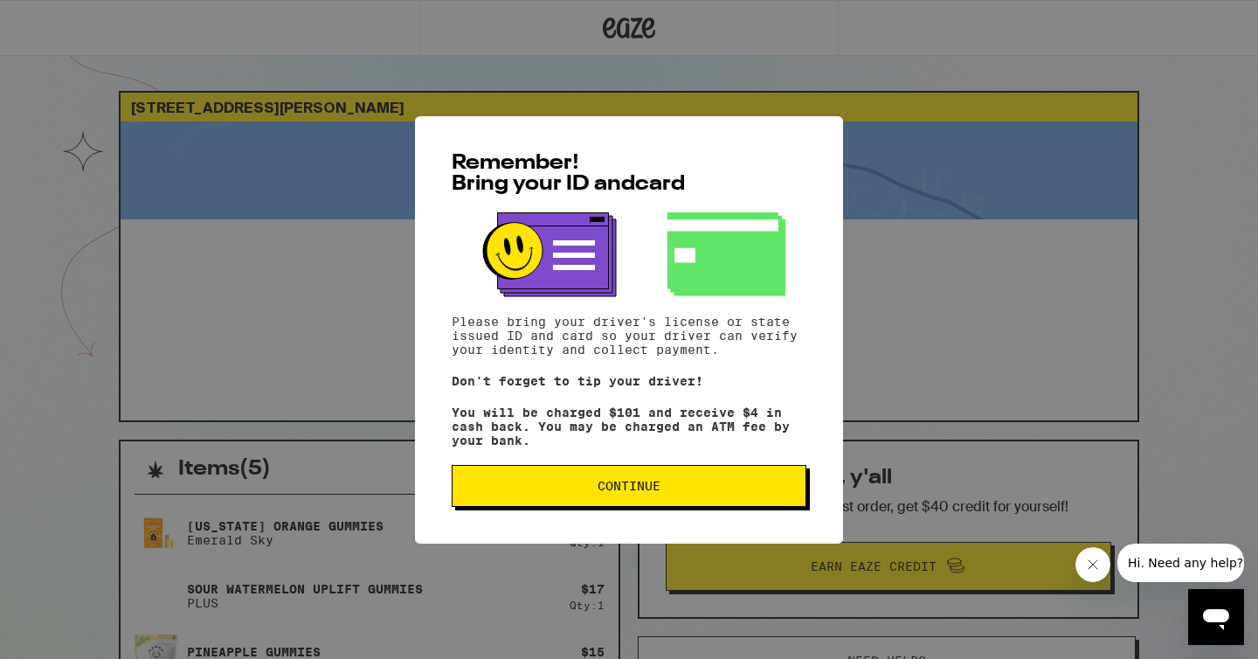
click at [585, 507] on button "Continue" at bounding box center [629, 486] width 355 height 42
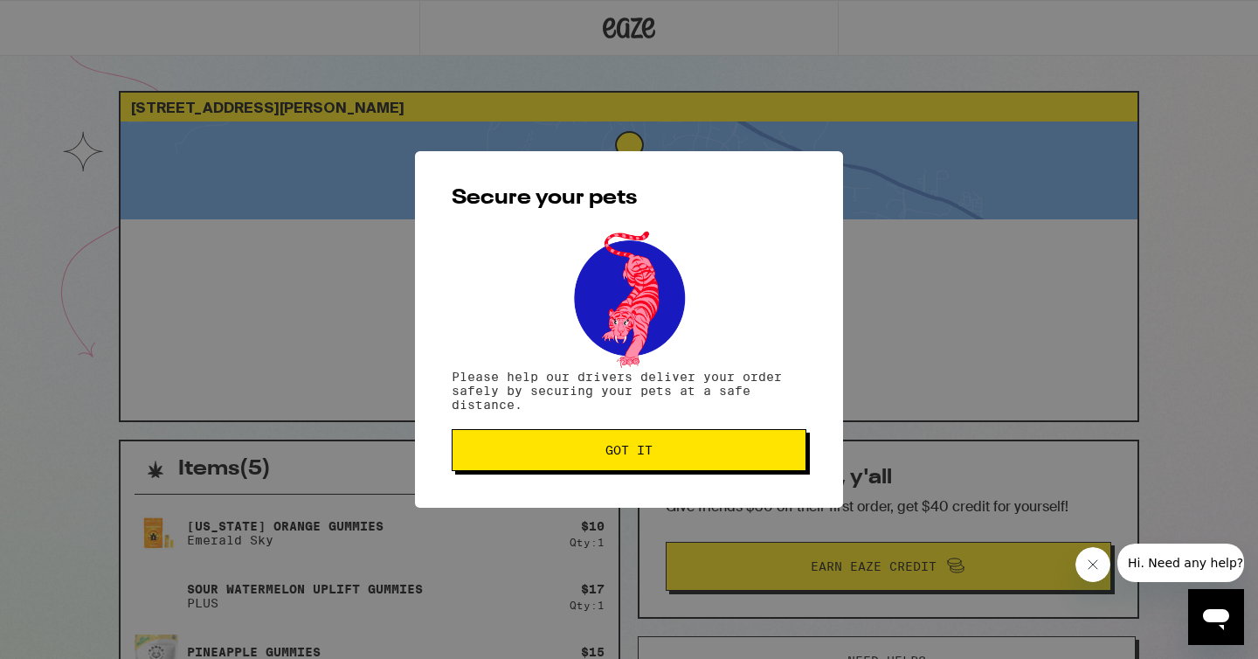
click at [558, 456] on span "Got it" at bounding box center [629, 450] width 325 height 12
